Goal: Communication & Community: Answer question/provide support

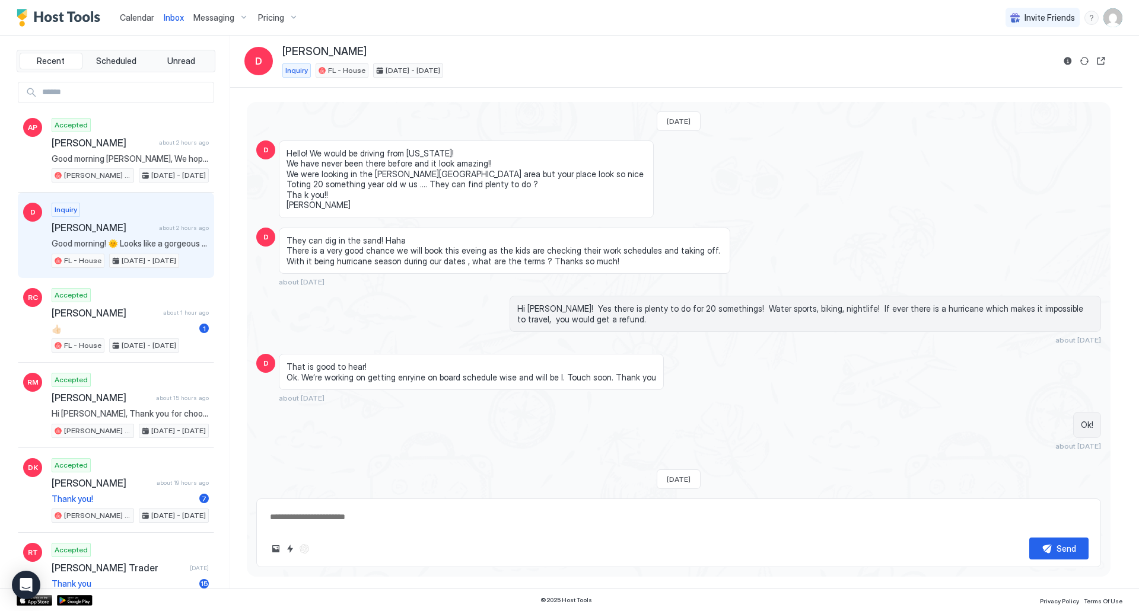
scroll to position [48, 0]
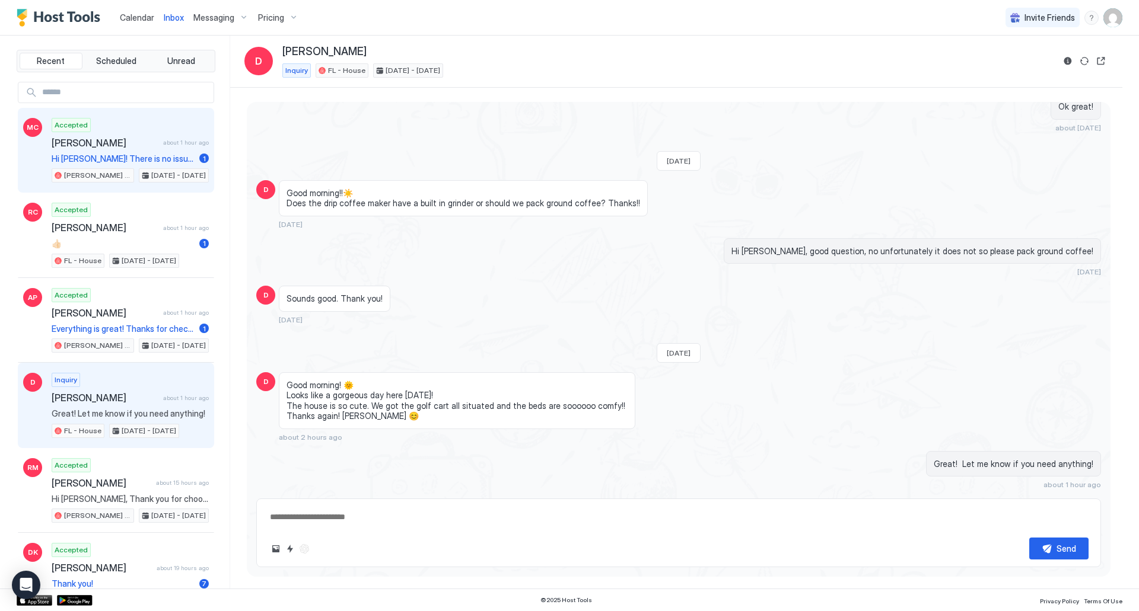
click at [95, 152] on div "Accepted Michael Cassidy about 1 hour ago Hi Mike! There is no issue with the d…" at bounding box center [130, 150] width 157 height 65
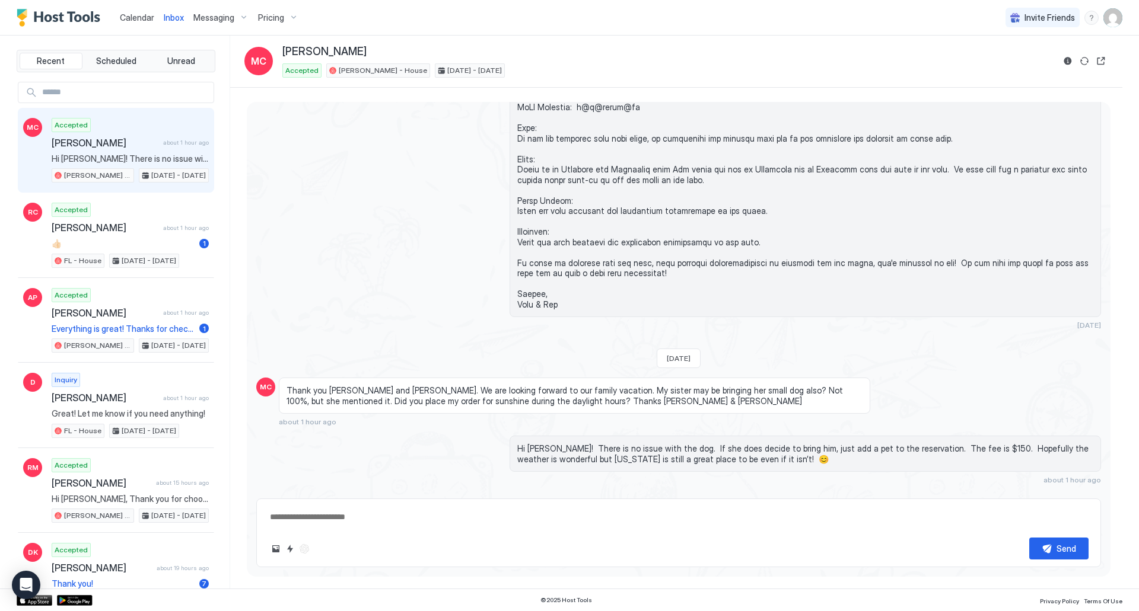
scroll to position [901, 0]
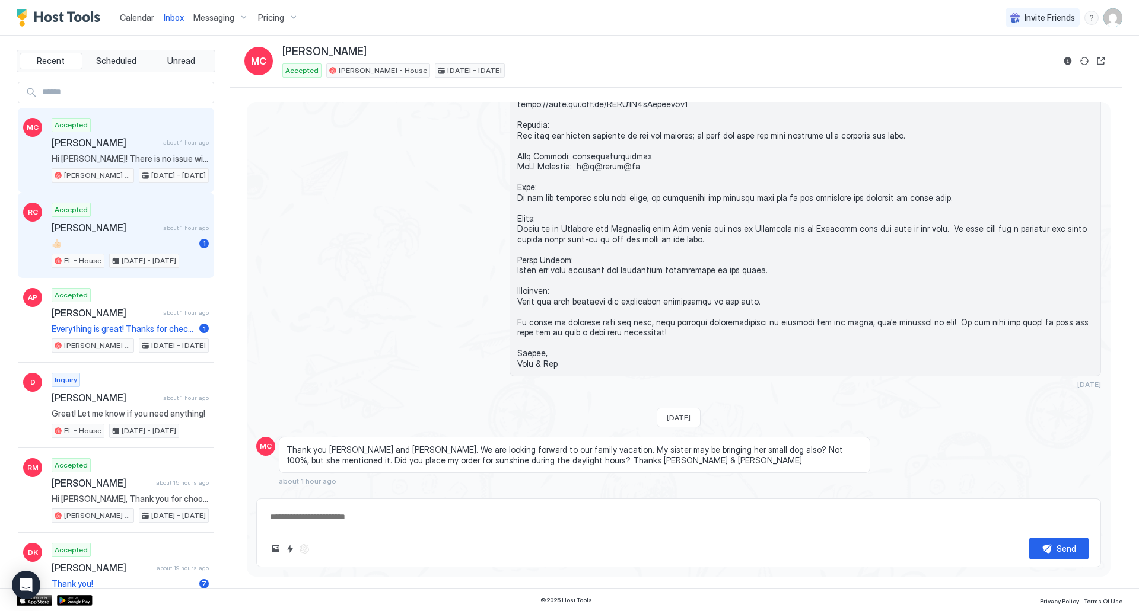
click at [108, 234] on div "Accepted Robert Campbell about 1 hour ago 👍🏻 1 FL - House Aug 10 - 16, 2025" at bounding box center [130, 235] width 157 height 65
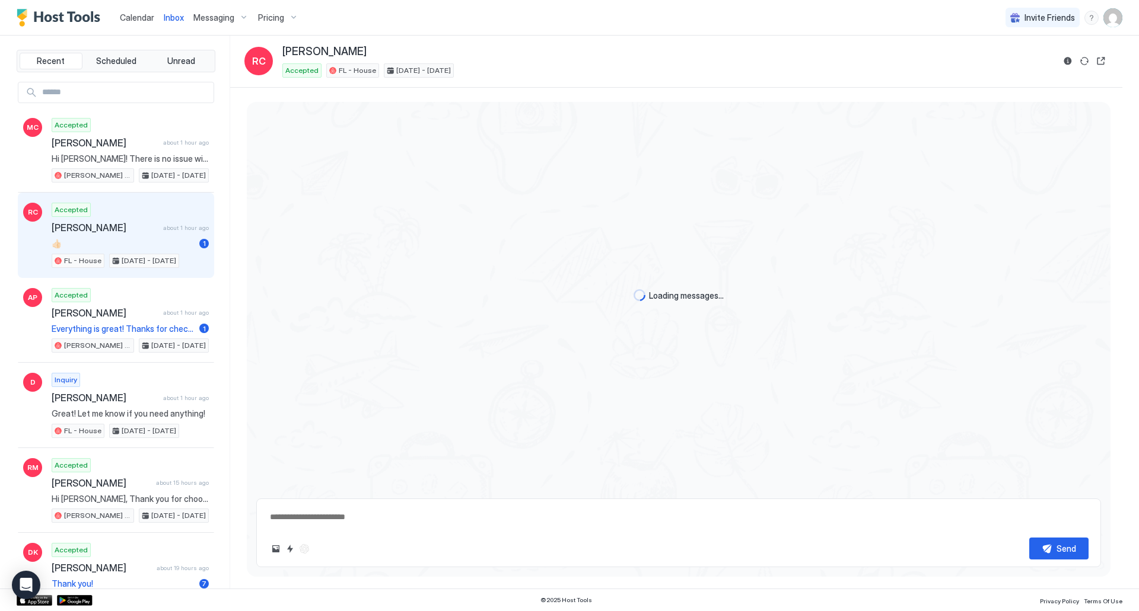
scroll to position [1457, 0]
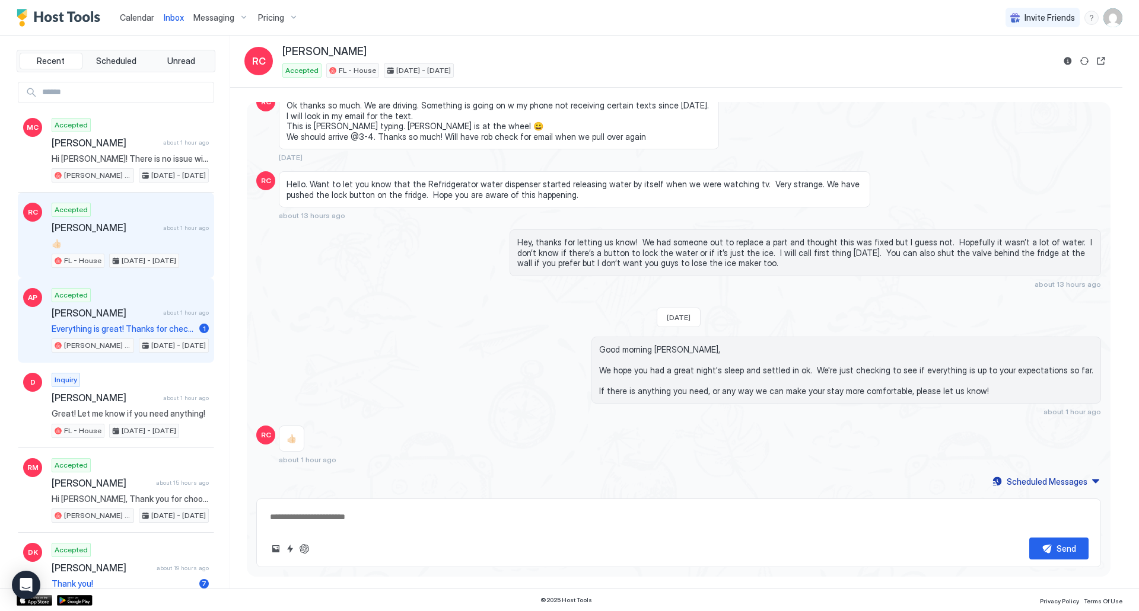
click at [103, 316] on span "[PERSON_NAME]" at bounding box center [105, 313] width 107 height 12
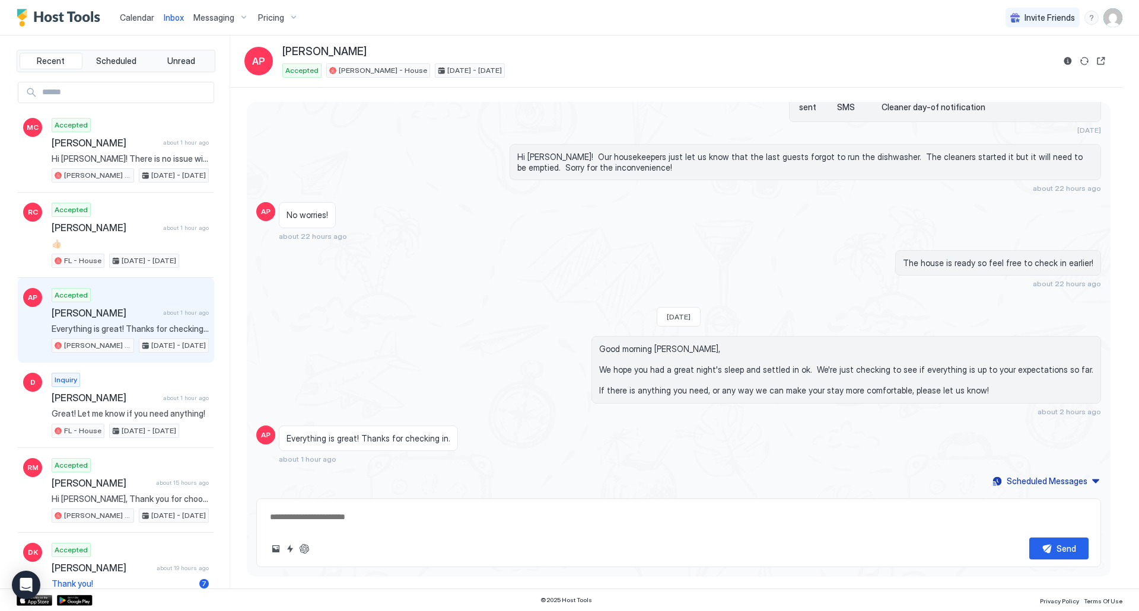
scroll to position [1784, 0]
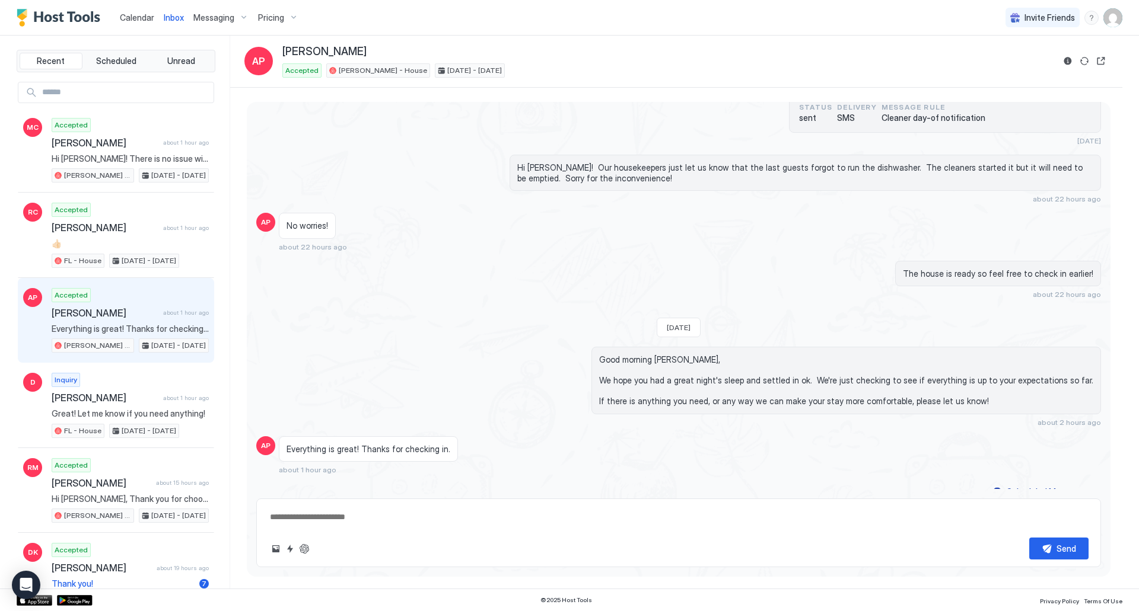
type textarea "*"
